Goal: Information Seeking & Learning: Learn about a topic

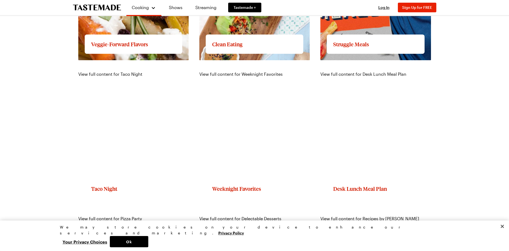
scroll to position [641, 0]
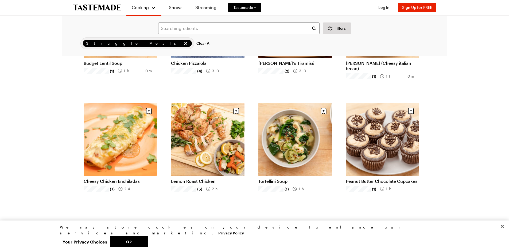
scroll to position [481, 0]
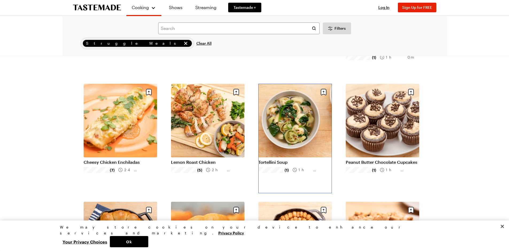
click at [278, 163] on link "Tortellini Soup" at bounding box center [294, 161] width 73 height 5
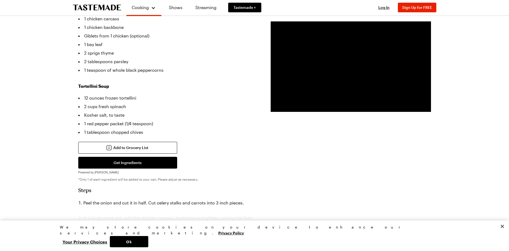
scroll to position [240, 0]
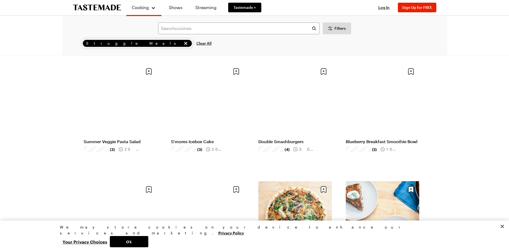
scroll to position [1229, 0]
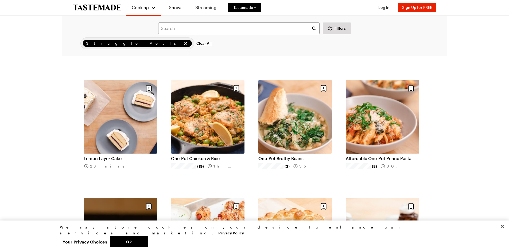
scroll to position [1870, 0]
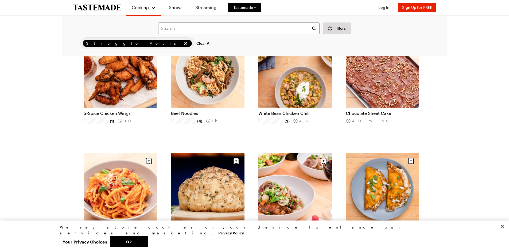
scroll to position [2537, 0]
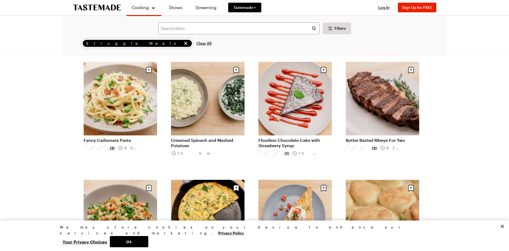
scroll to position [3339, 0]
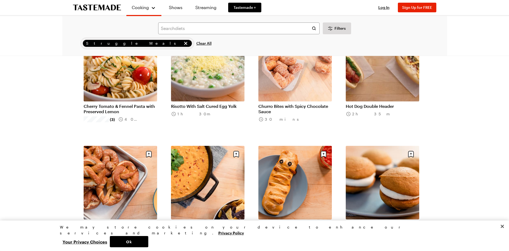
scroll to position [4006, 0]
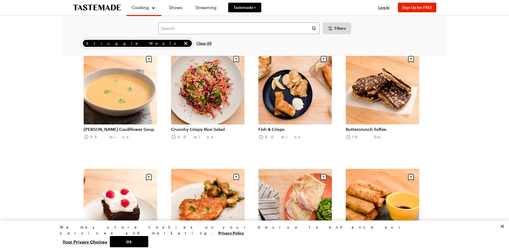
scroll to position [4781, 0]
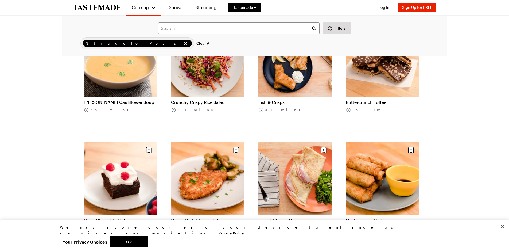
click at [358, 101] on link "Buttercrunch Toffee" at bounding box center [382, 101] width 73 height 5
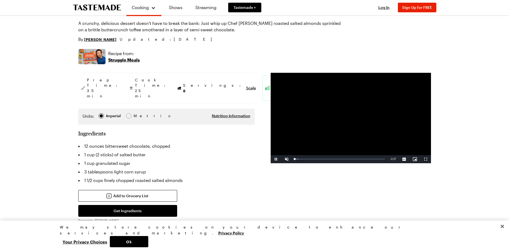
scroll to position [107, 0]
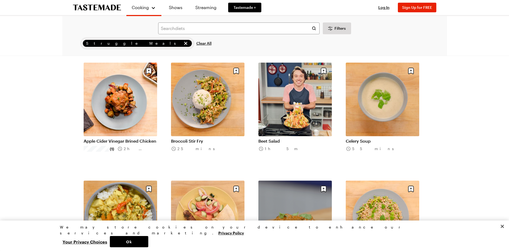
scroll to position [5476, 0]
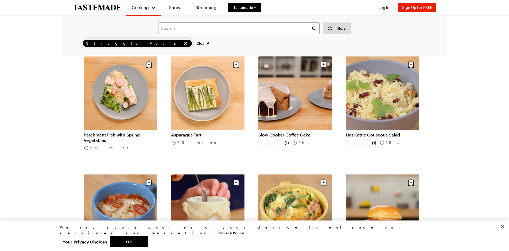
scroll to position [5716, 0]
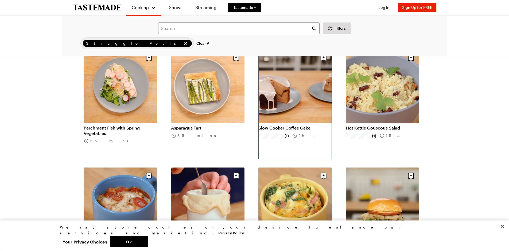
click at [275, 127] on link "Slow Cooker Coffee Cake" at bounding box center [294, 127] width 73 height 5
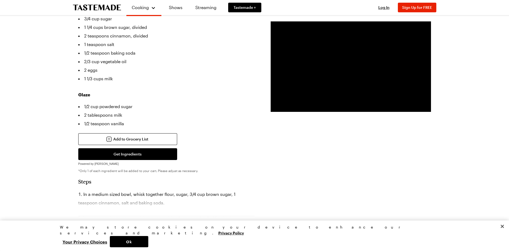
scroll to position [187, 0]
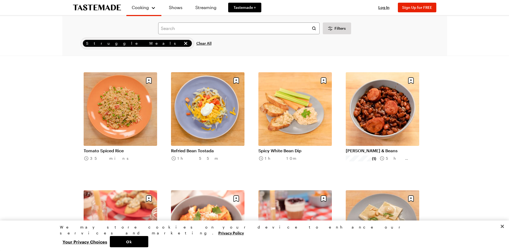
scroll to position [6063, 0]
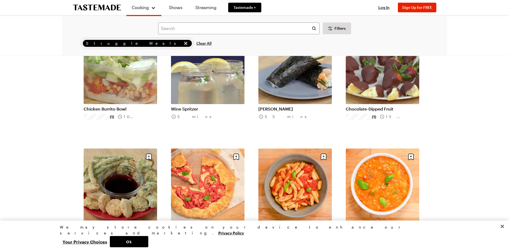
scroll to position [6811, 0]
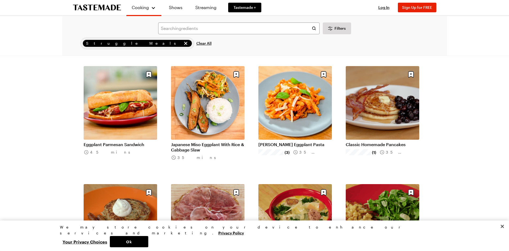
scroll to position [7586, 0]
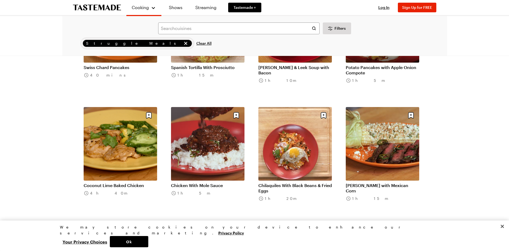
scroll to position [7879, 0]
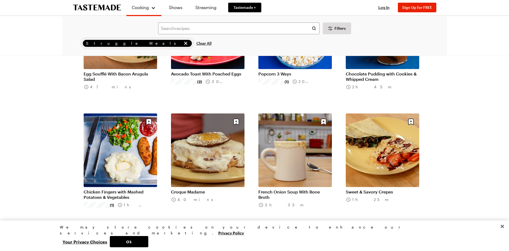
scroll to position [8494, 0]
